Goal: Transaction & Acquisition: Book appointment/travel/reservation

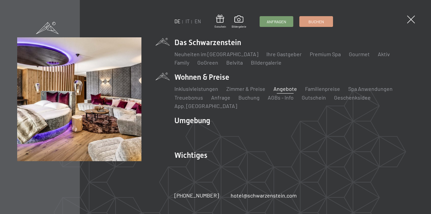
click at [276, 92] on link "Angebote" at bounding box center [285, 89] width 24 height 6
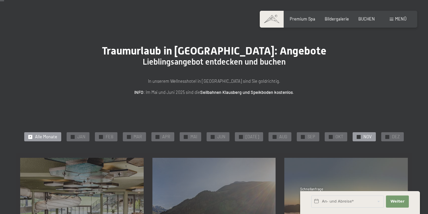
click at [358, 135] on div "✓ NOV" at bounding box center [364, 136] width 23 height 9
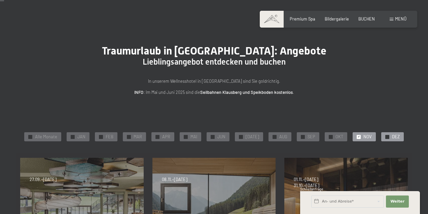
click at [385, 136] on div at bounding box center [387, 137] width 4 height 4
click at [358, 137] on span "✓" at bounding box center [359, 137] width 2 height 4
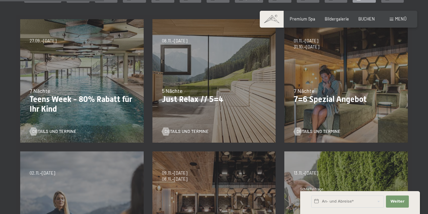
scroll to position [148, 0]
click at [168, 131] on div at bounding box center [166, 131] width 5 height 8
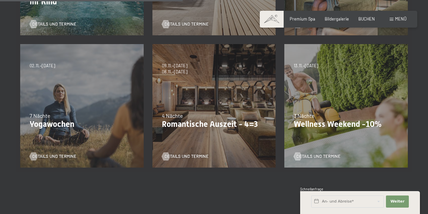
scroll to position [259, 0]
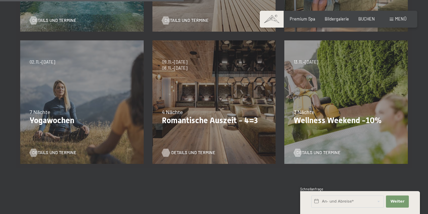
click at [185, 153] on span "Details und Termine" at bounding box center [193, 153] width 44 height 6
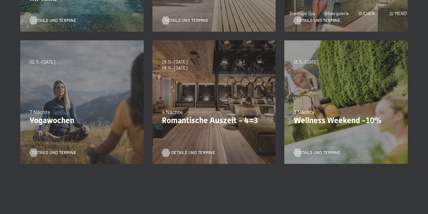
scroll to position [0, 0]
